Goal: Task Accomplishment & Management: Manage account settings

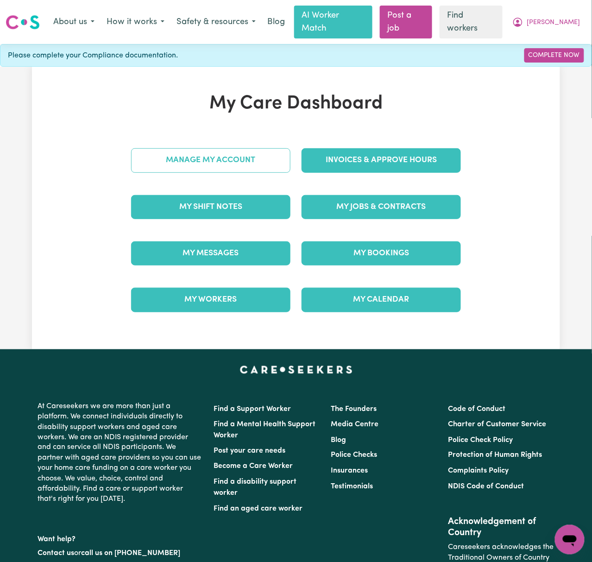
click at [257, 158] on link "Manage My Account" at bounding box center [210, 160] width 159 height 24
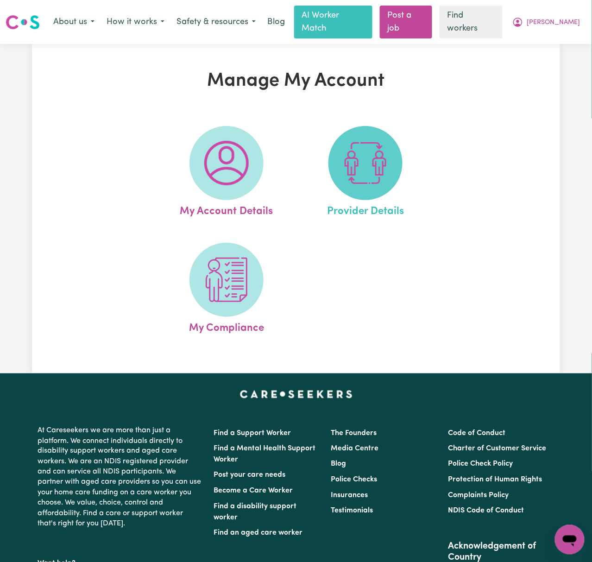
click at [364, 169] on img at bounding box center [366, 163] width 45 height 45
select select "NDIS_FUNDING_PLAN_MANAGED"
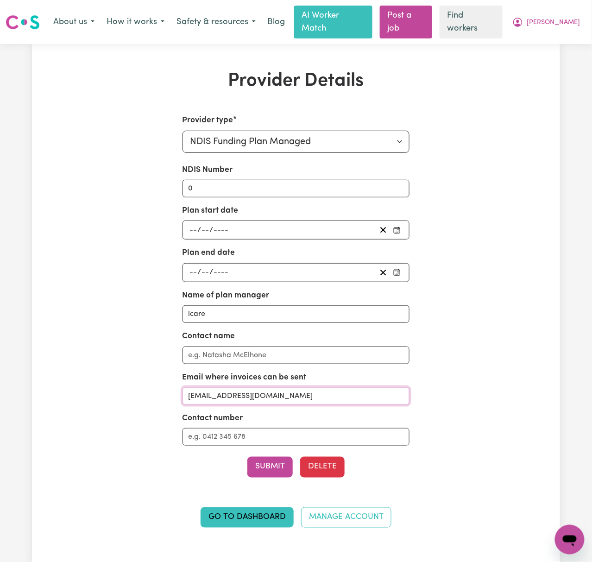
drag, startPoint x: 332, startPoint y: 386, endPoint x: 154, endPoint y: 370, distance: 178.3
click at [154, 370] on div "Provider type Select your provider type... Privately Aged Care / Home Care Pack…" at bounding box center [296, 327] width 341 height 425
click at [573, 18] on span "[PERSON_NAME]" at bounding box center [554, 23] width 53 height 10
click at [572, 33] on link "My Dashboard" at bounding box center [549, 42] width 73 height 18
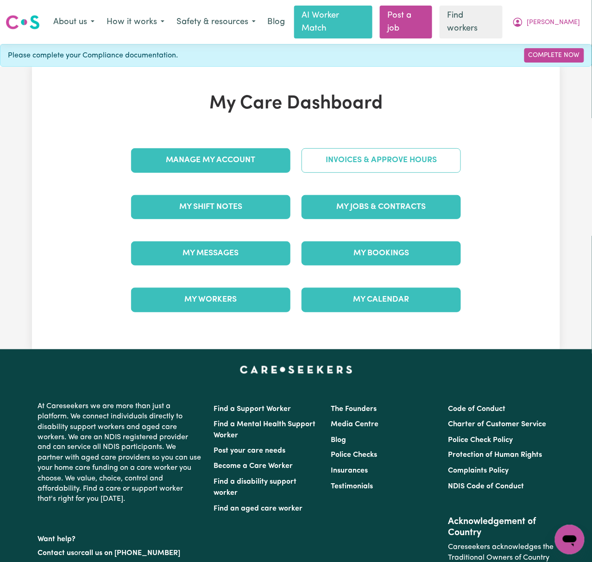
click at [386, 148] on link "Invoices & Approve Hours" at bounding box center [381, 160] width 159 height 24
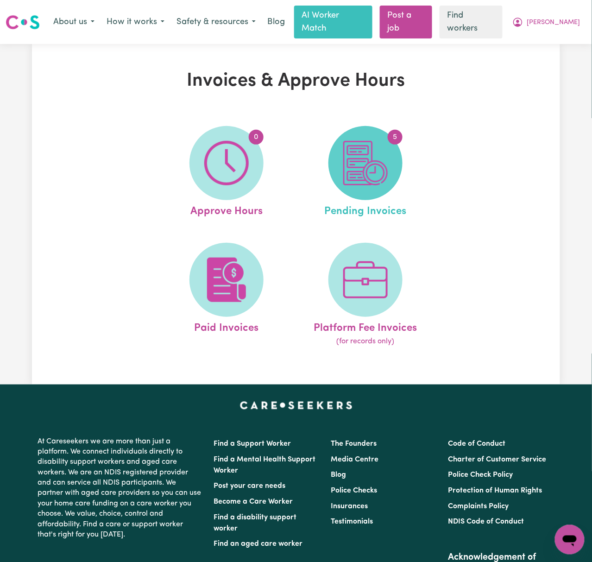
click at [383, 151] on img at bounding box center [366, 163] width 45 height 45
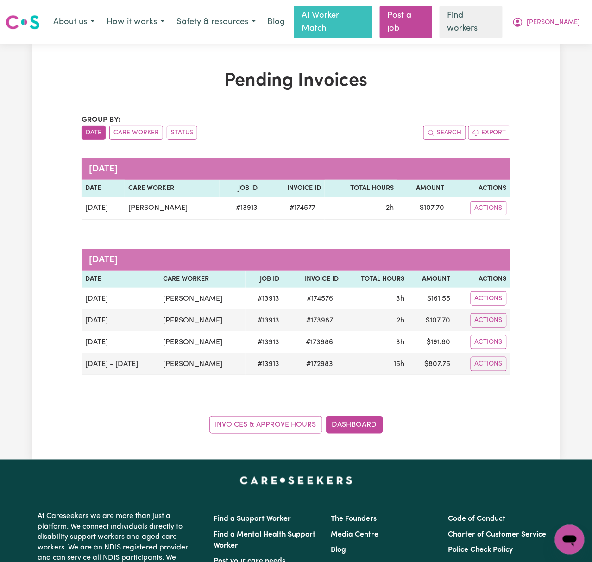
click at [556, 216] on div "Pending Invoices Group by: Date Care Worker Status Search Export [DATE] Date Ca…" at bounding box center [296, 252] width 528 height 364
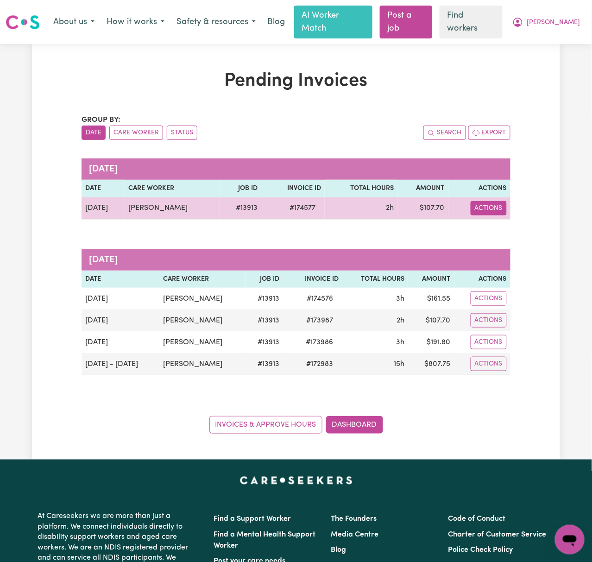
click at [485, 201] on button "Actions" at bounding box center [489, 208] width 36 height 14
click at [493, 221] on link "Download Invoice" at bounding box center [516, 230] width 85 height 19
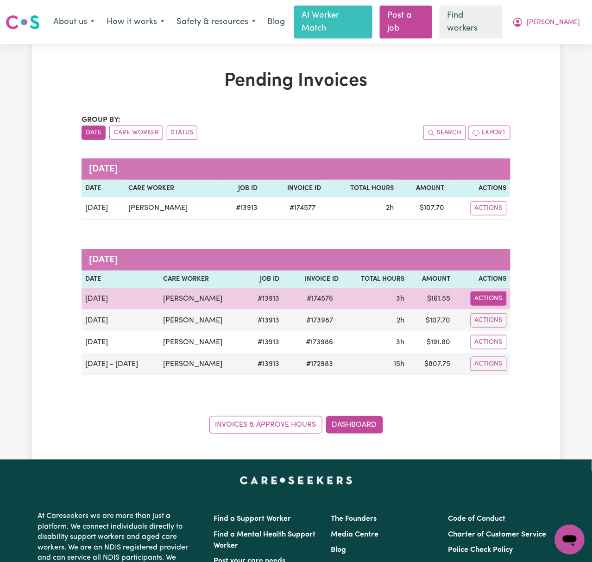
click at [505, 292] on button "Actions" at bounding box center [489, 299] width 36 height 14
click at [510, 312] on link "Download Invoice" at bounding box center [516, 321] width 85 height 19
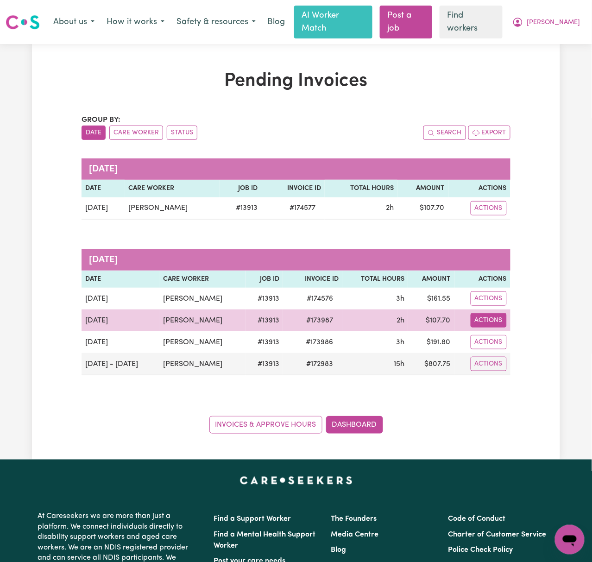
click at [499, 314] on button "Actions" at bounding box center [489, 320] width 36 height 14
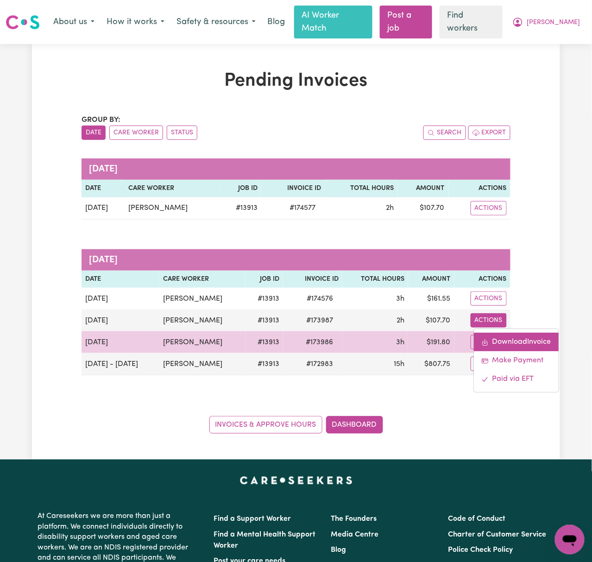
click at [507, 333] on link "Download Invoice" at bounding box center [516, 342] width 85 height 19
click at [497, 340] on td "Actions" at bounding box center [483, 342] width 56 height 22
click at [504, 335] on button "Actions" at bounding box center [489, 342] width 36 height 14
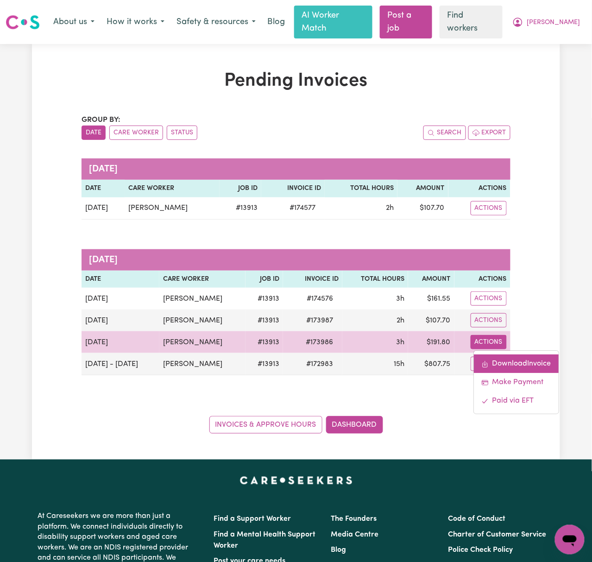
click at [506, 355] on link "Download Invoice" at bounding box center [516, 364] width 85 height 19
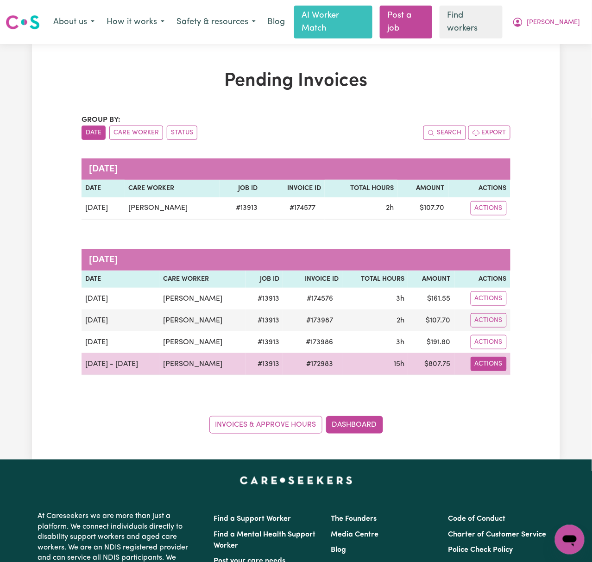
click at [492, 357] on button "Actions" at bounding box center [489, 364] width 36 height 14
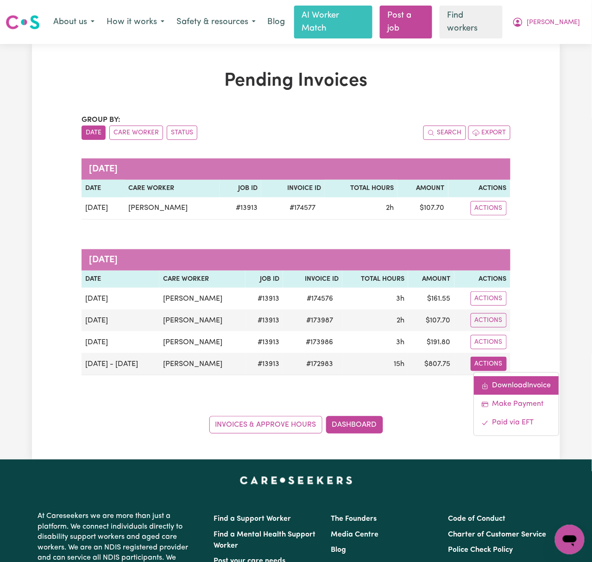
click at [496, 377] on link "Download Invoice" at bounding box center [516, 386] width 85 height 19
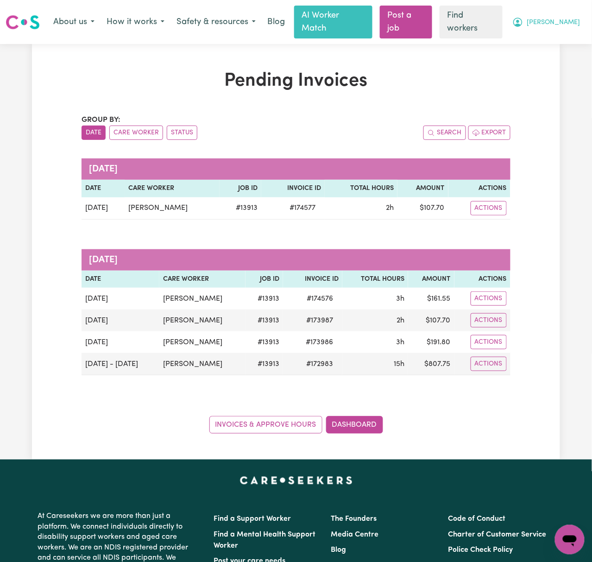
click at [573, 18] on span "[PERSON_NAME]" at bounding box center [554, 23] width 53 height 10
click at [575, 59] on link "Logout" at bounding box center [549, 60] width 73 height 18
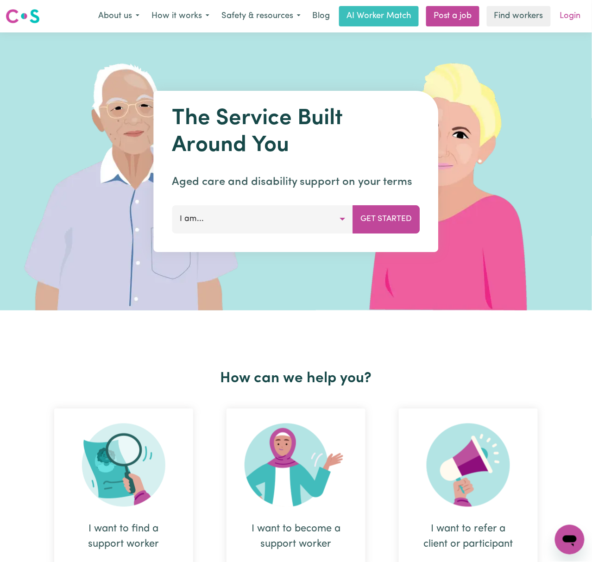
click at [566, 15] on link "Login" at bounding box center [571, 16] width 32 height 20
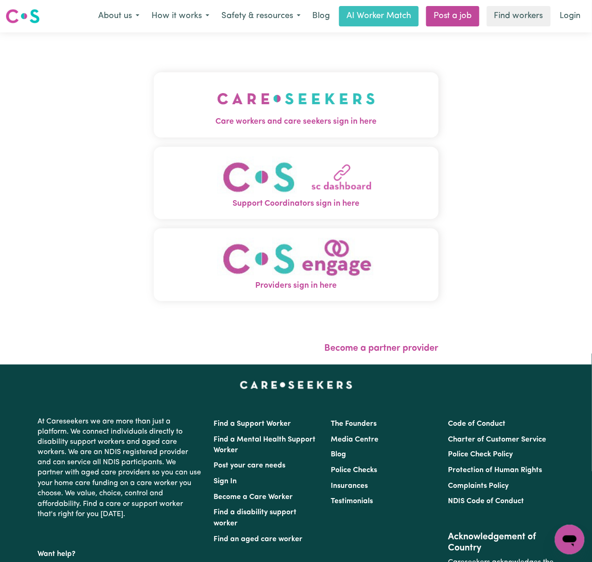
click at [154, 127] on span "Care workers and care seekers sign in here" at bounding box center [296, 122] width 285 height 12
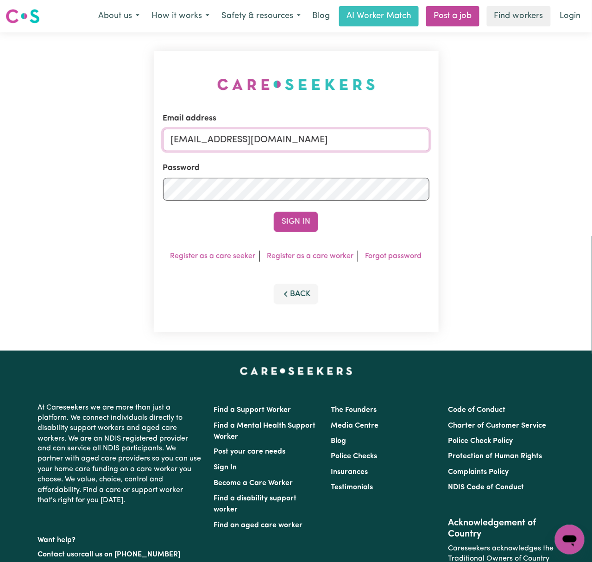
click at [269, 137] on input "[EMAIL_ADDRESS][DOMAIN_NAME]" at bounding box center [296, 140] width 267 height 22
drag, startPoint x: 221, startPoint y: 136, endPoint x: 583, endPoint y: 143, distance: 362.6
click at [583, 143] on div "Email address [EMAIL_ADDRESS][DOMAIN_NAME] Password Sign In Register as a care …" at bounding box center [296, 191] width 592 height 318
type input "superuser~[EMAIL_ADDRESS][DOMAIN_NAME]"
click at [274, 212] on button "Sign In" at bounding box center [296, 222] width 45 height 20
